Goal: Navigation & Orientation: Find specific page/section

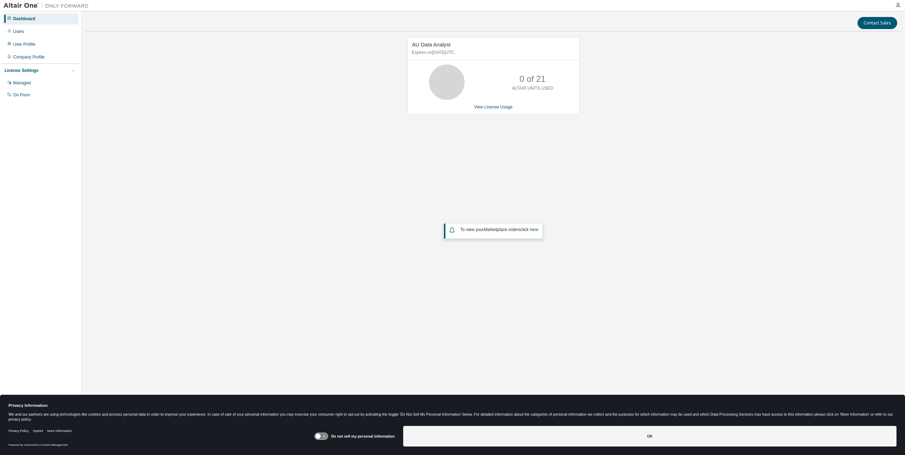
click at [261, 178] on div "AU Data Analyst Expires on [DATE] UTC 0 of 21 ALTAIR UNITS USED View License Us…" at bounding box center [493, 185] width 816 height 296
click at [42, 81] on div "Managed" at bounding box center [41, 82] width 76 height 11
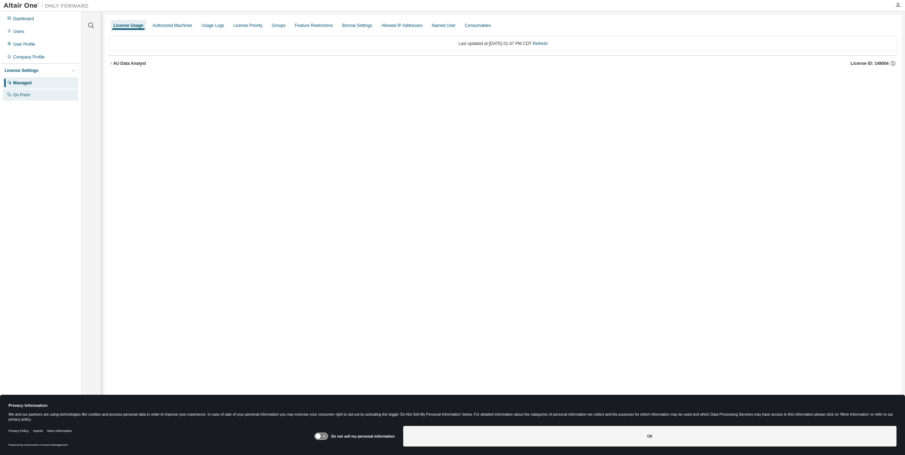
click at [24, 91] on div "On Prem" at bounding box center [41, 94] width 76 height 11
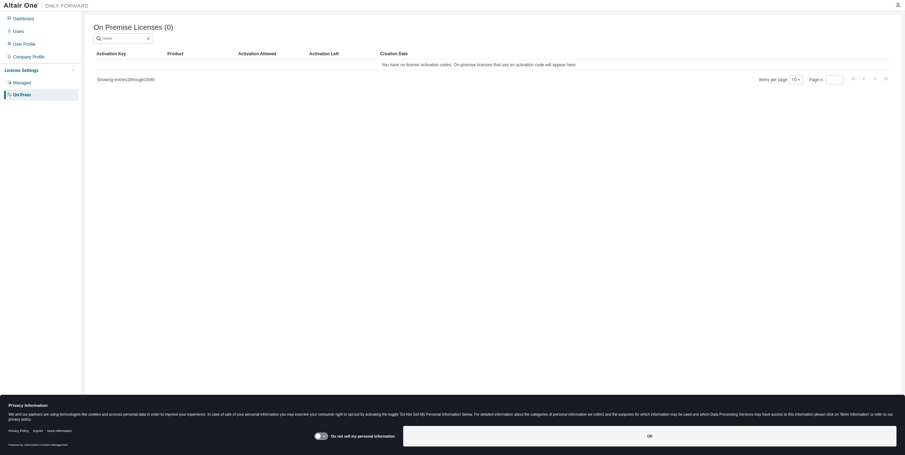
click at [43, 138] on div "Dashboard Users User Profile Company Profile License Settings Managed On Prem" at bounding box center [40, 216] width 79 height 409
click at [27, 20] on div "Dashboard" at bounding box center [23, 19] width 21 height 6
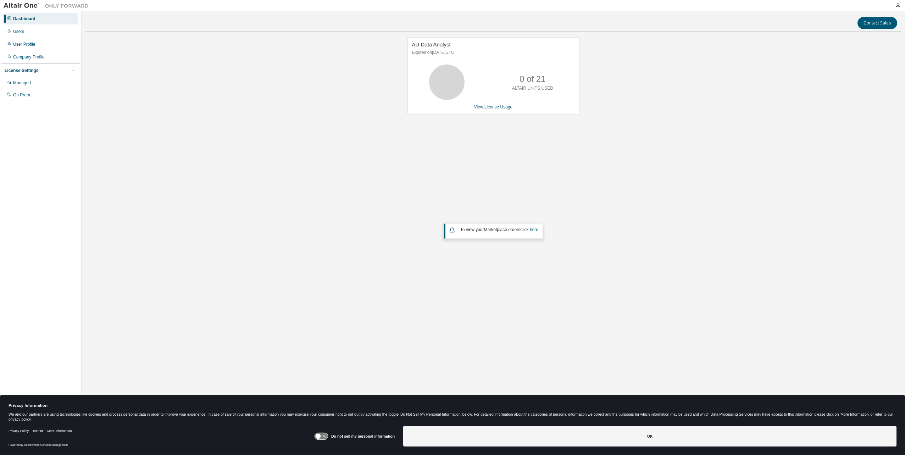
click at [231, 152] on div "AU Data Analyst Expires on [DATE] UTC 0 of 21 ALTAIR UNITS USED View License Us…" at bounding box center [493, 185] width 816 height 296
